Goal: Transaction & Acquisition: Purchase product/service

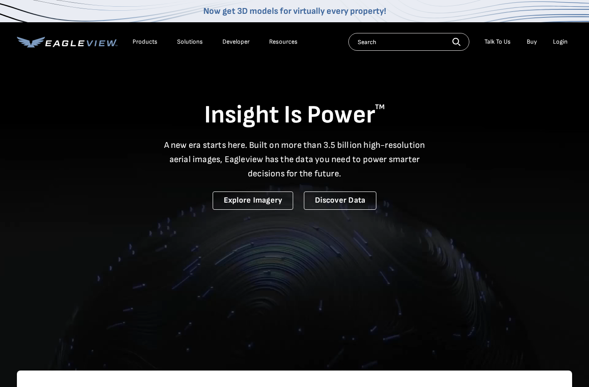
click at [558, 43] on div "Login" at bounding box center [560, 42] width 15 height 8
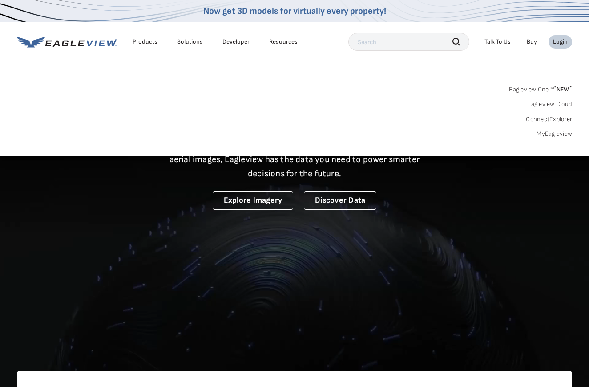
click at [559, 39] on div "Login" at bounding box center [560, 42] width 15 height 8
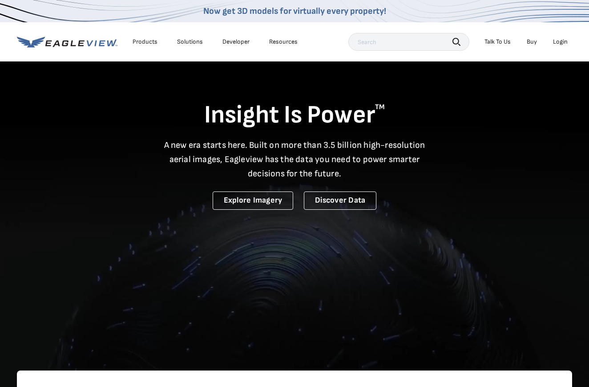
click at [559, 39] on div "Login" at bounding box center [560, 42] width 15 height 8
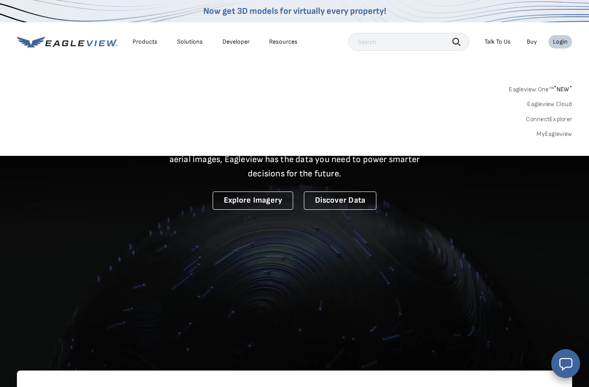
click at [559, 47] on li "Login" at bounding box center [561, 41] width 24 height 13
click at [557, 36] on li "Login" at bounding box center [561, 41] width 24 height 13
click at [558, 40] on div "Login" at bounding box center [560, 42] width 15 height 8
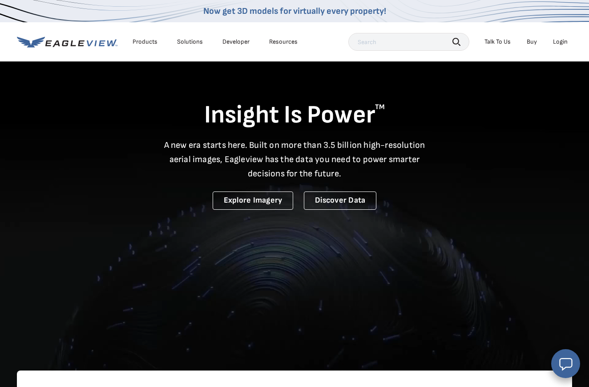
click at [558, 40] on div "Login" at bounding box center [560, 42] width 15 height 8
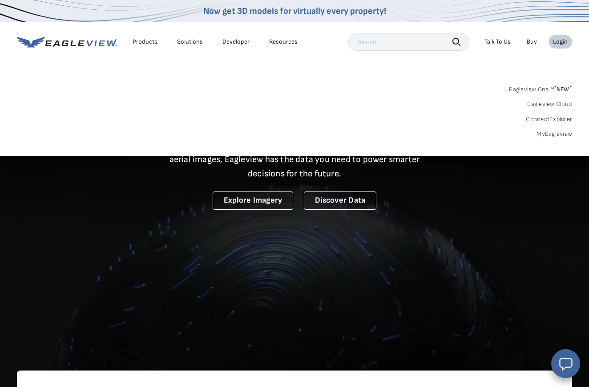
click at [562, 130] on link "MyEagleview" at bounding box center [555, 134] width 36 height 8
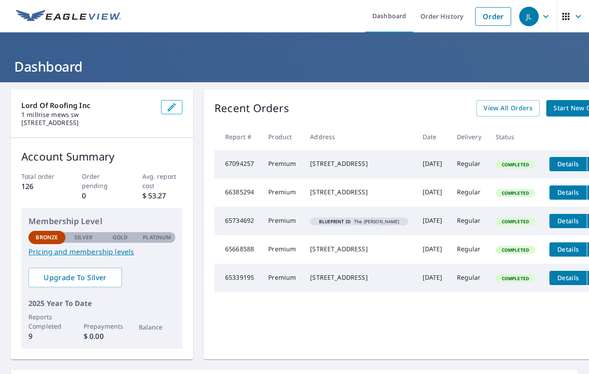
scroll to position [0, 30]
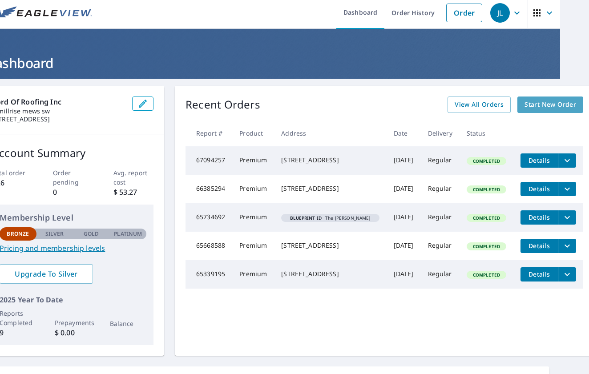
click at [541, 105] on span "Start New Order" at bounding box center [551, 104] width 52 height 11
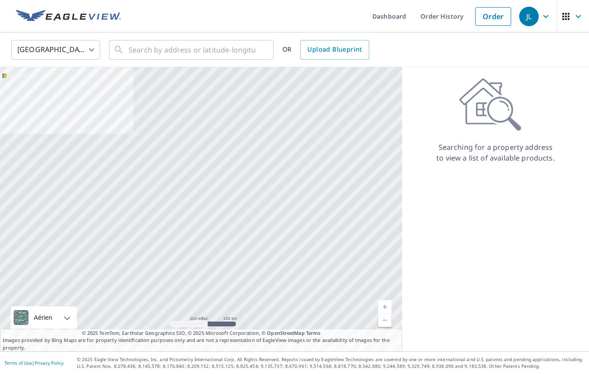
click at [71, 55] on body "JL JL Dashboard Order History Order JL [GEOGRAPHIC_DATA] US ​ ​ OR Upload Bluep…" at bounding box center [294, 187] width 589 height 374
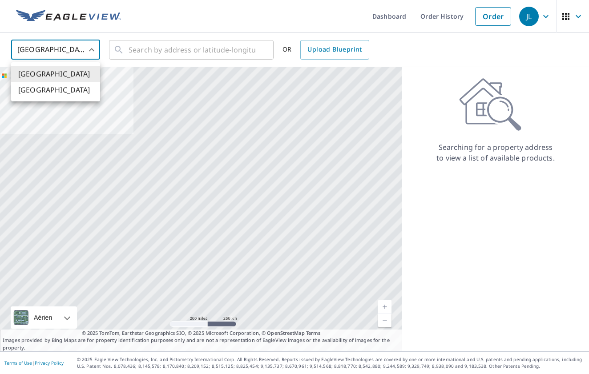
click at [63, 99] on ul "[GEOGRAPHIC_DATA] [GEOGRAPHIC_DATA]" at bounding box center [55, 81] width 89 height 39
click at [63, 94] on li "[GEOGRAPHIC_DATA]" at bounding box center [55, 90] width 89 height 16
type input "CA"
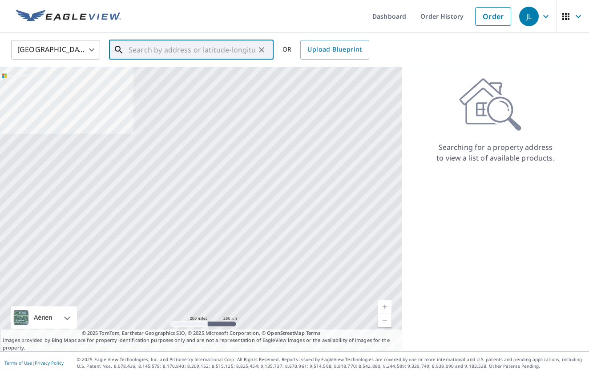
click at [157, 46] on input "text" at bounding box center [192, 49] width 127 height 25
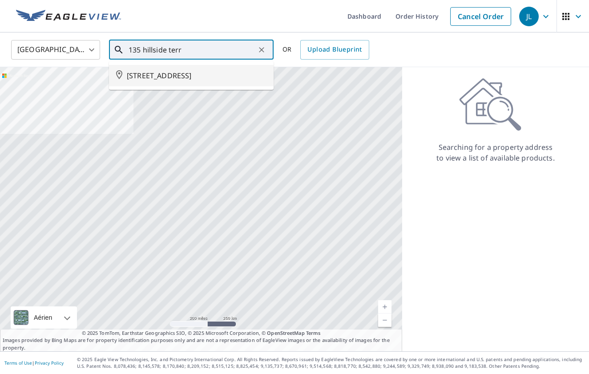
click at [158, 81] on span "[STREET_ADDRESS]" at bounding box center [197, 75] width 140 height 11
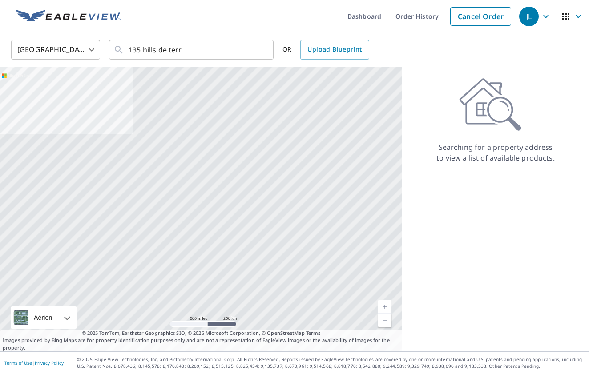
type input "[STREET_ADDRESS]"
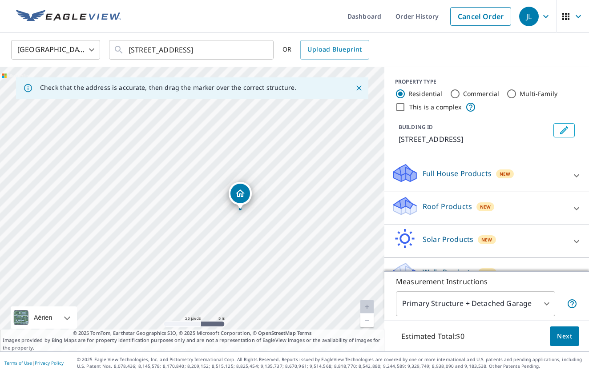
drag, startPoint x: 179, startPoint y: 194, endPoint x: 243, endPoint y: 228, distance: 71.5
click at [243, 228] on div "[STREET_ADDRESS]" at bounding box center [192, 209] width 384 height 284
click at [460, 212] on p "Roof Products" at bounding box center [447, 206] width 49 height 11
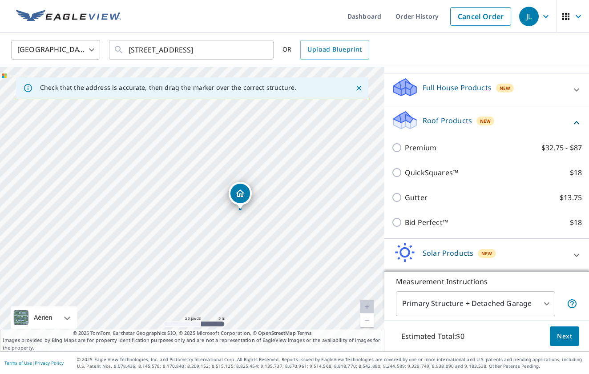
scroll to position [90, 0]
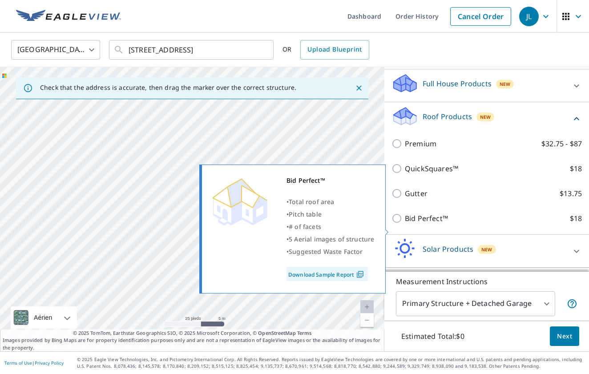
click at [407, 224] on p "Bid Perfect™" at bounding box center [426, 218] width 43 height 11
click at [405, 224] on input "Bid Perfect™ $18" at bounding box center [398, 218] width 13 height 11
checkbox input "true"
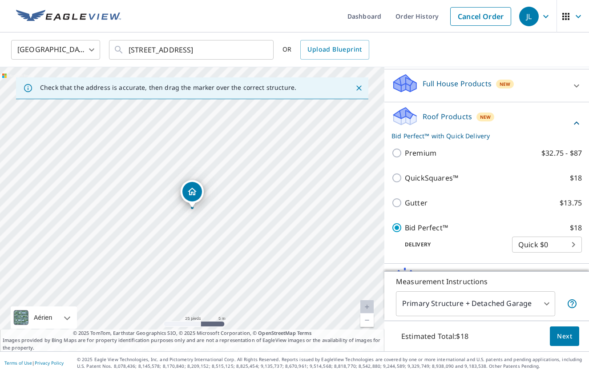
click at [546, 253] on body "JL JL Dashboard Order History Cancel Order JL Canada CA ​ [STREET_ADDRESS] ​ OR…" at bounding box center [294, 187] width 589 height 374
click at [529, 239] on div at bounding box center [294, 187] width 589 height 374
click at [479, 249] on p "Delivery" at bounding box center [452, 245] width 121 height 8
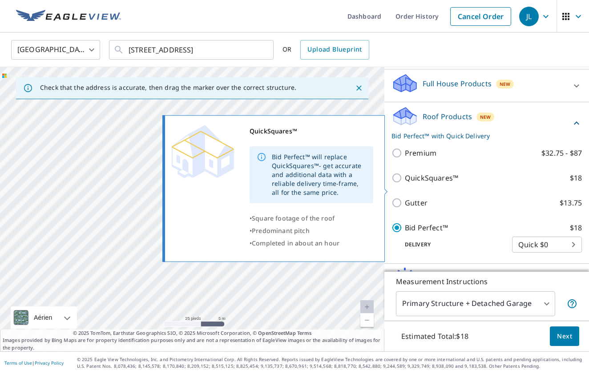
click at [414, 183] on p "QuickSquares™" at bounding box center [431, 178] width 53 height 11
click at [405, 183] on input "QuickSquares™ $18" at bounding box center [398, 178] width 13 height 11
checkbox input "true"
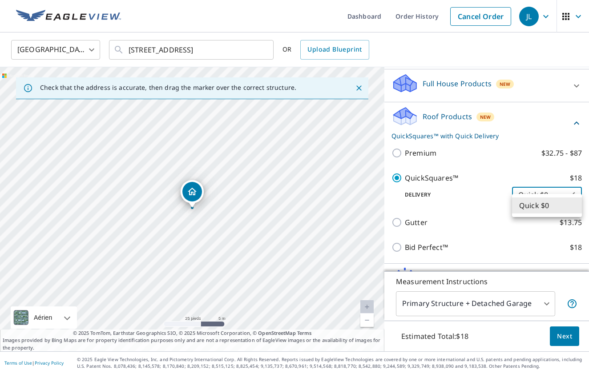
click at [523, 201] on body "JL JL Dashboard Order History Cancel Order JL Canada CA ​ [STREET_ADDRESS] ​ OR…" at bounding box center [294, 187] width 589 height 374
click at [523, 201] on li "Quick $0" at bounding box center [547, 206] width 70 height 16
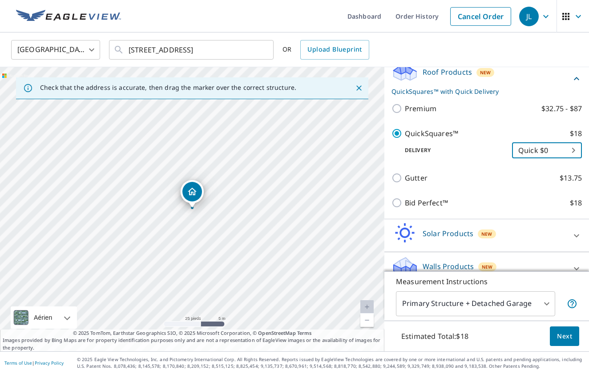
scroll to position [136, 0]
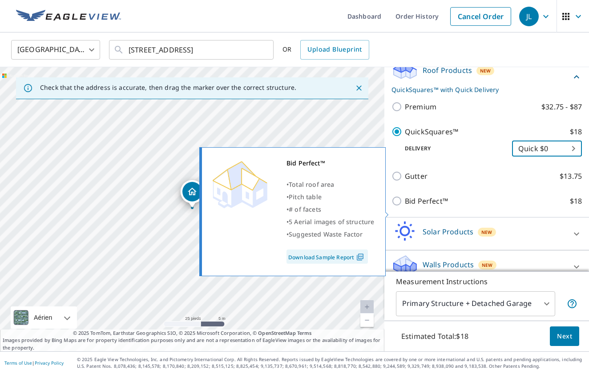
click at [424, 206] on p "Bid Perfect™" at bounding box center [426, 201] width 43 height 11
click at [405, 206] on input "Bid Perfect™ $18" at bounding box center [398, 201] width 13 height 11
checkbox input "true"
checkbox input "false"
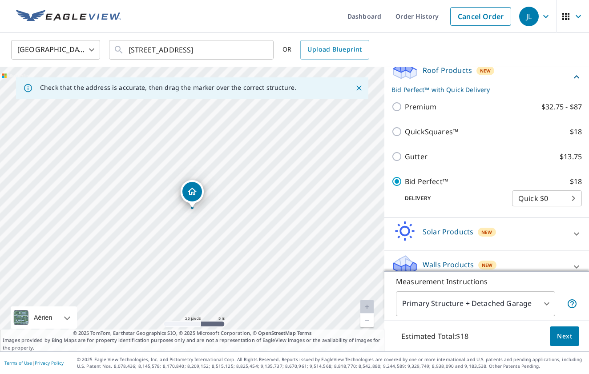
click at [418, 112] on p "Premium" at bounding box center [421, 106] width 32 height 11
click at [405, 112] on input "Premium $32.75 - $87" at bounding box center [398, 106] width 13 height 11
checkbox input "true"
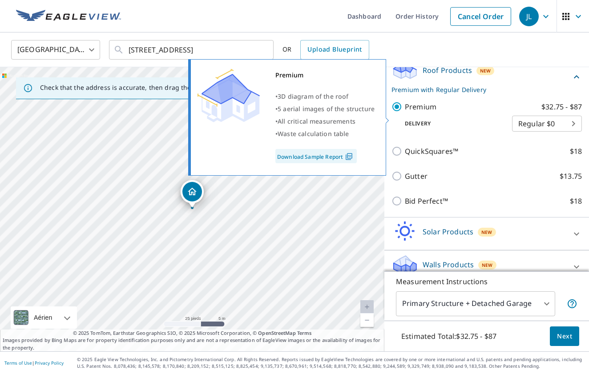
checkbox input "false"
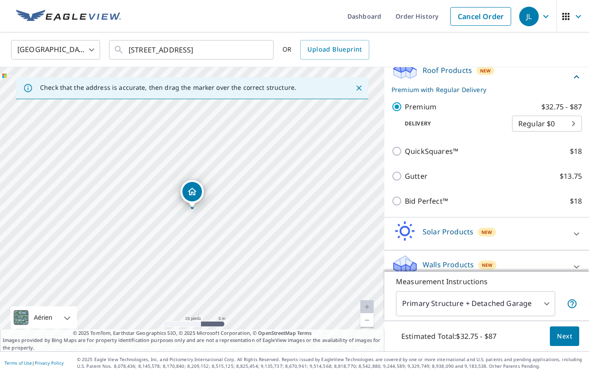
scroll to position [0, 0]
click at [563, 332] on span "Next" at bounding box center [564, 336] width 15 height 11
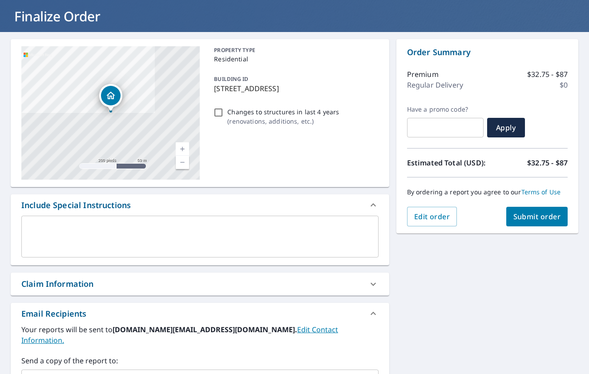
scroll to position [47, 0]
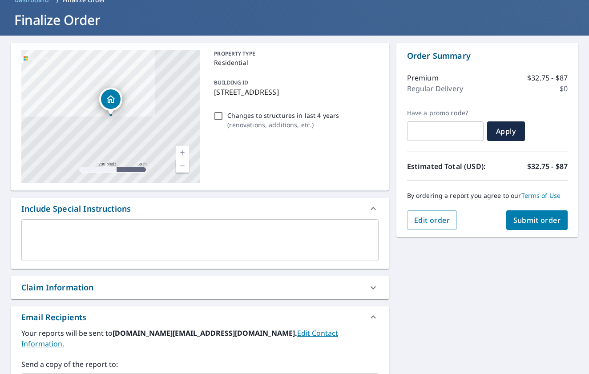
click at [537, 216] on span "Submit order" at bounding box center [537, 220] width 48 height 10
